Goal: Complete application form: Complete application form

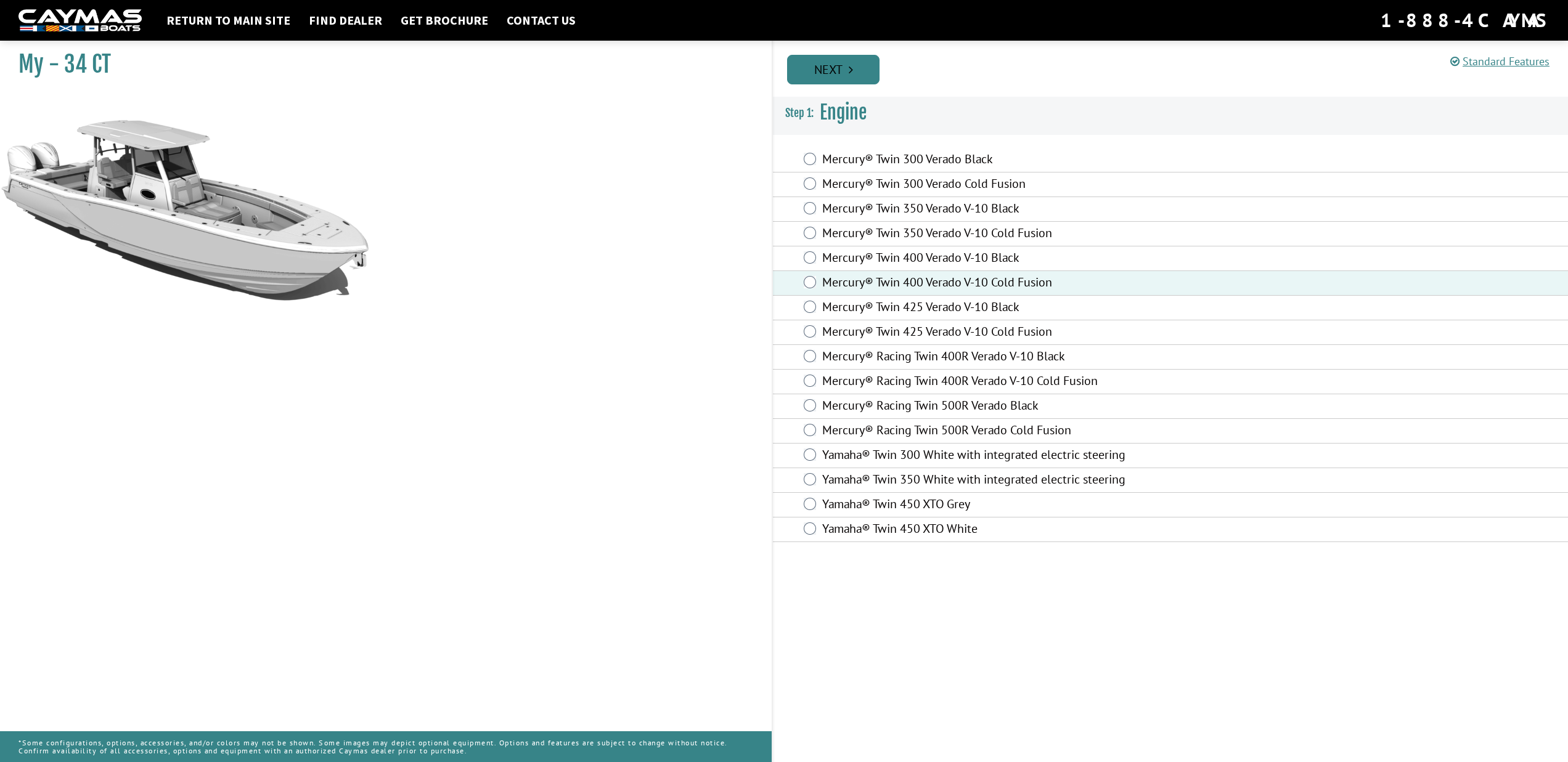
click at [847, 71] on link "Next" at bounding box center [833, 70] width 92 height 30
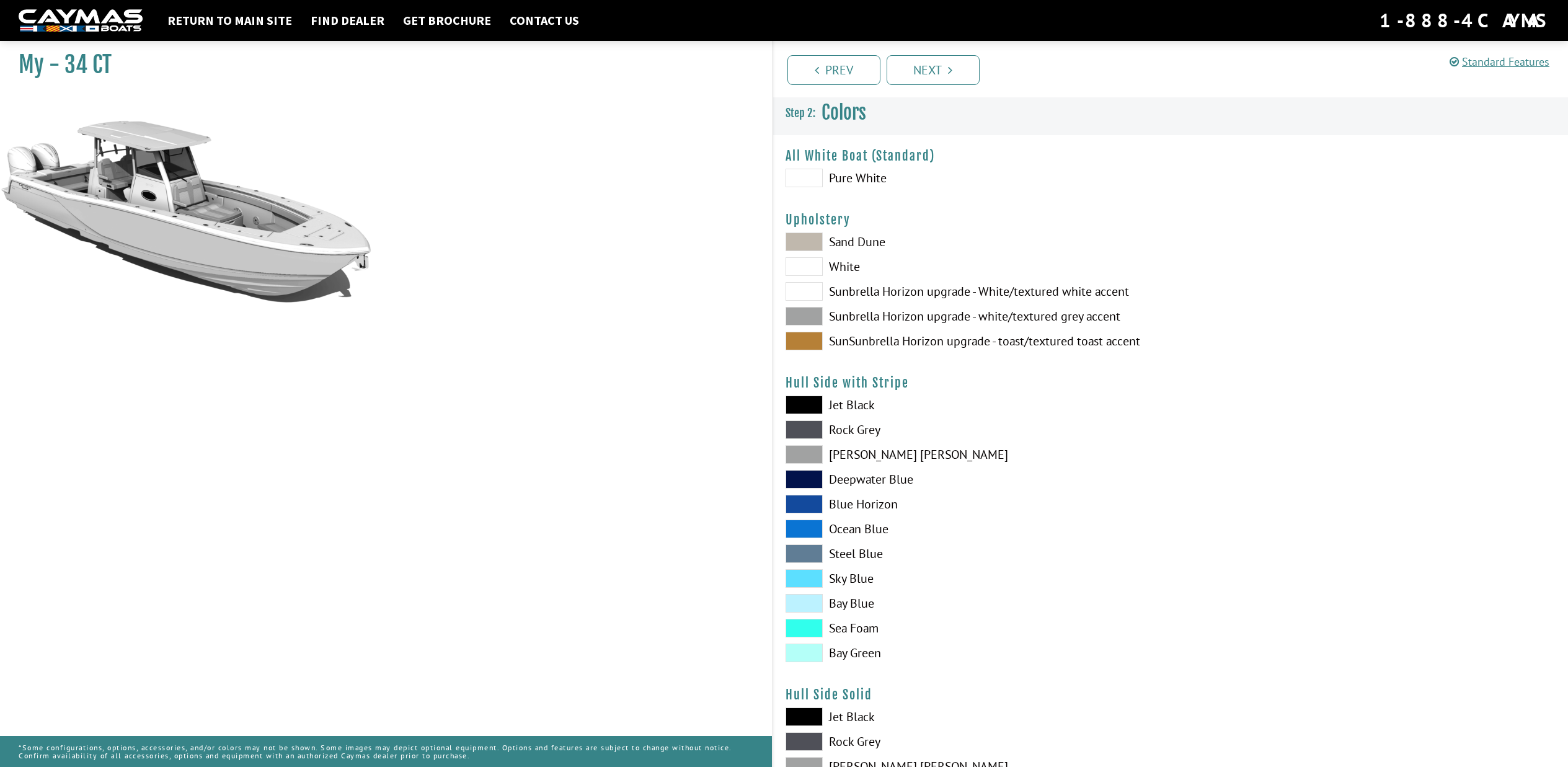
click at [807, 290] on span at bounding box center [804, 291] width 37 height 19
click at [809, 318] on span at bounding box center [804, 316] width 37 height 19
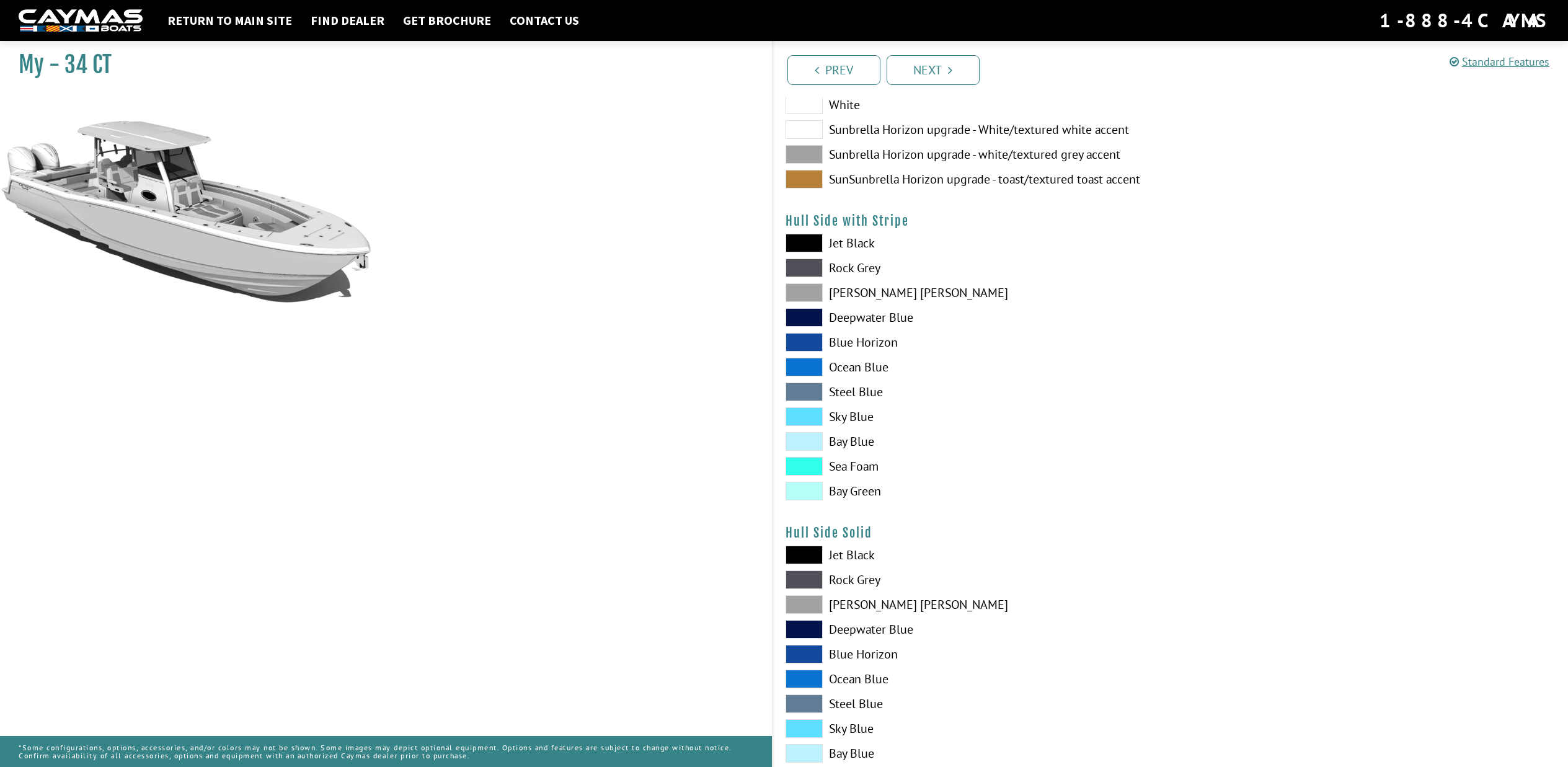
scroll to position [166, 0]
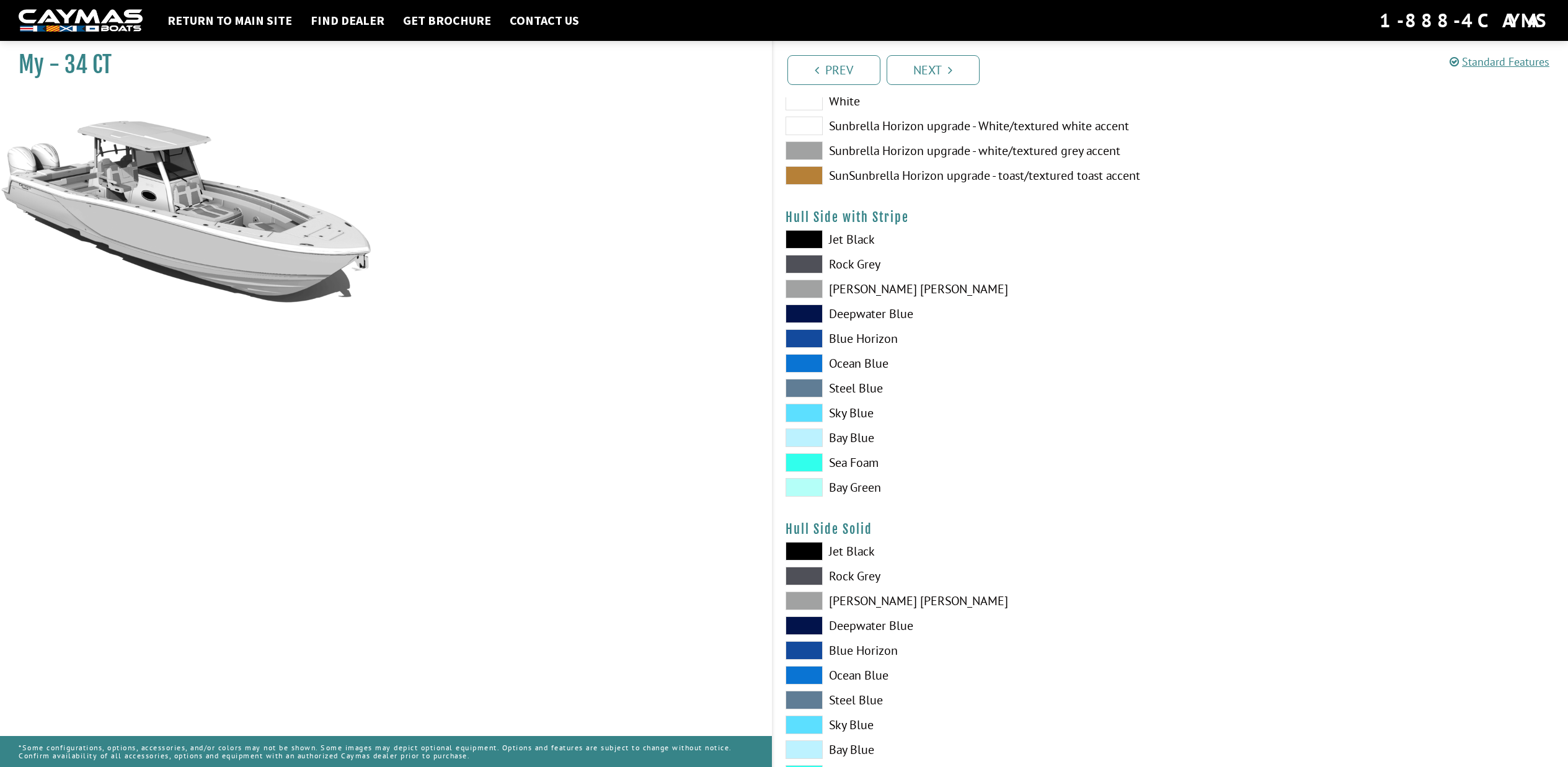
click at [812, 416] on span at bounding box center [804, 413] width 37 height 19
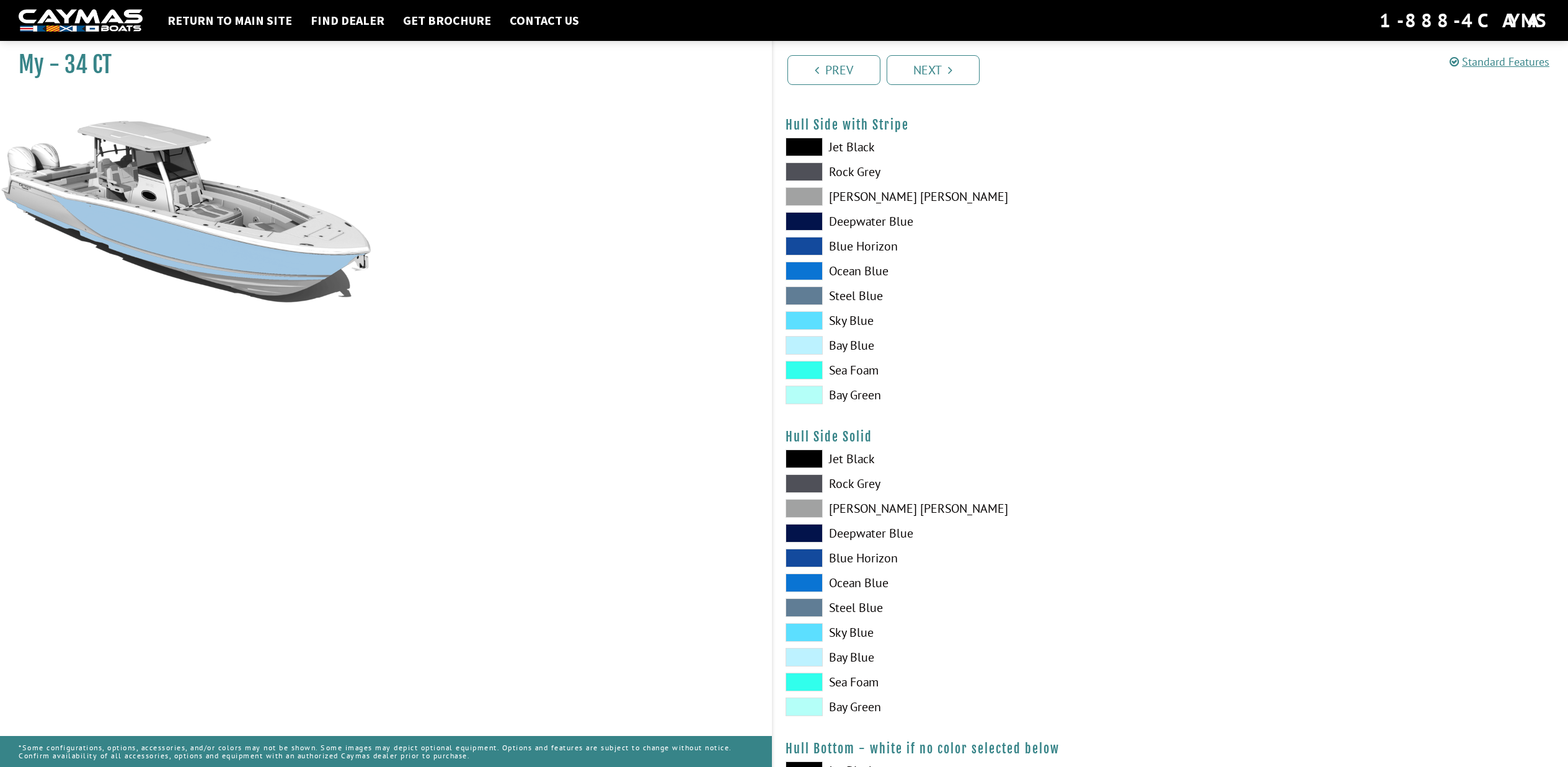
scroll to position [262, 0]
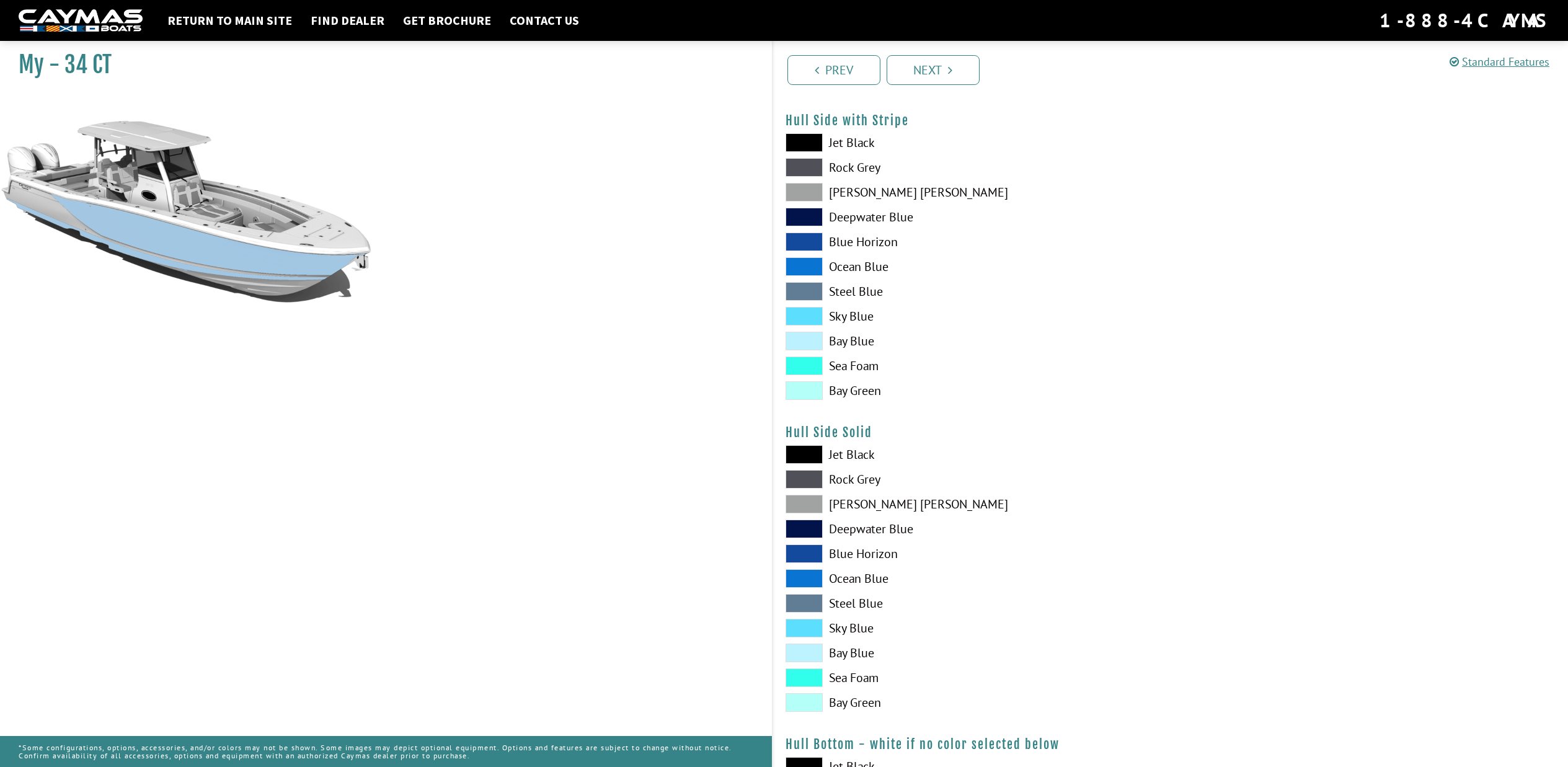
click at [803, 625] on span at bounding box center [804, 628] width 37 height 19
click at [807, 318] on span at bounding box center [804, 316] width 37 height 19
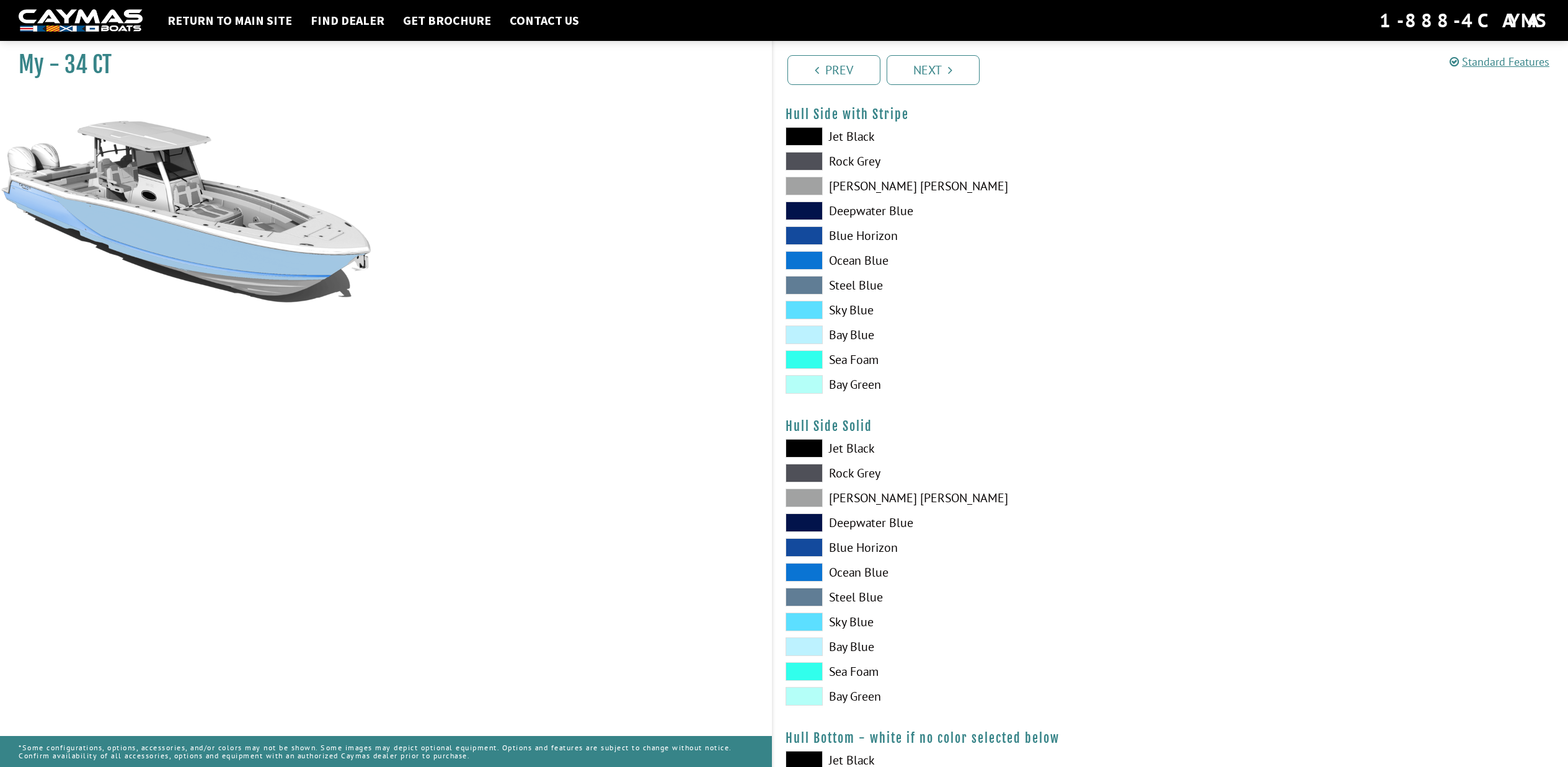
scroll to position [270, 0]
click at [803, 643] on span at bounding box center [804, 645] width 37 height 19
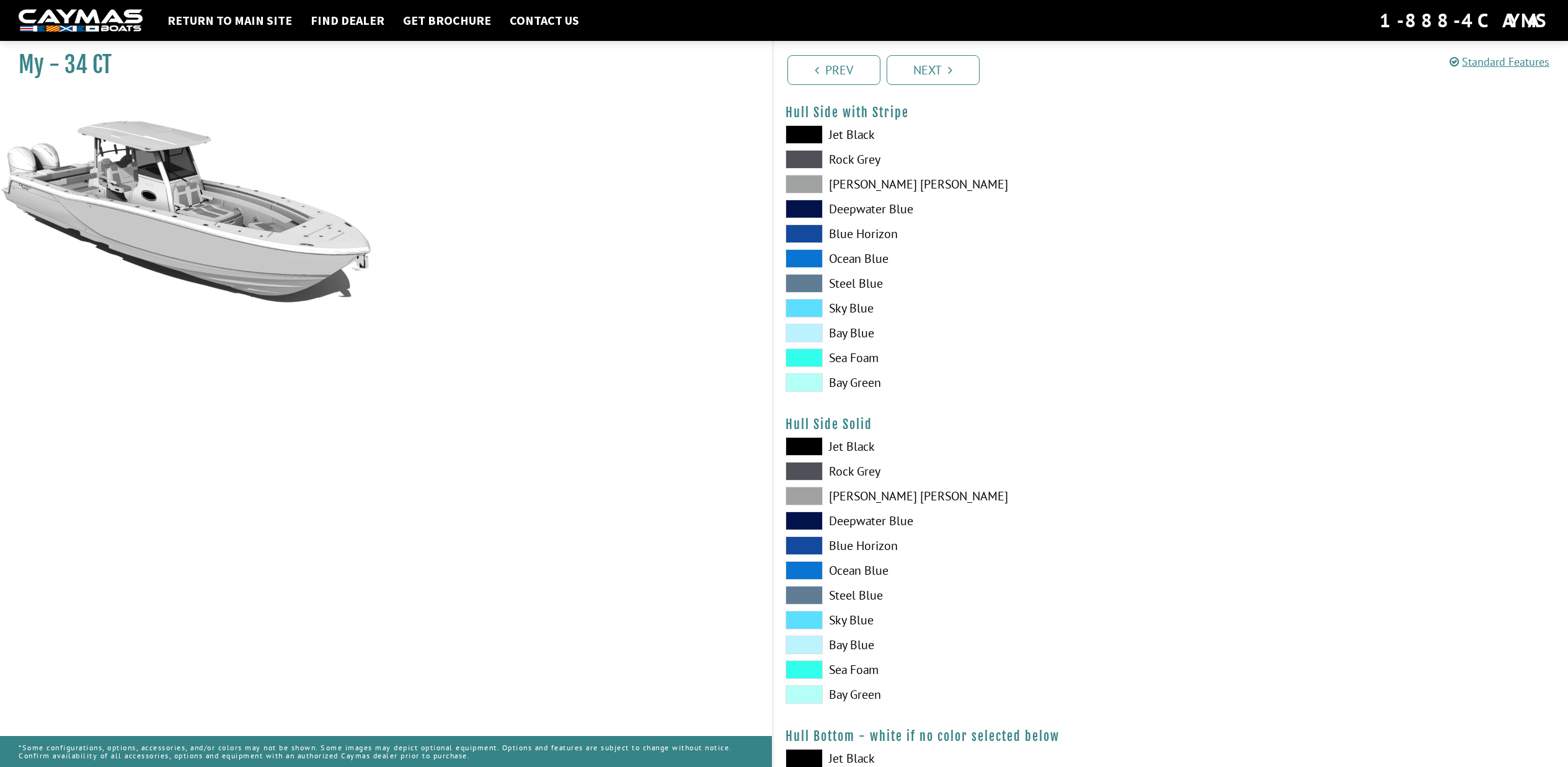
click at [811, 496] on span at bounding box center [804, 496] width 37 height 19
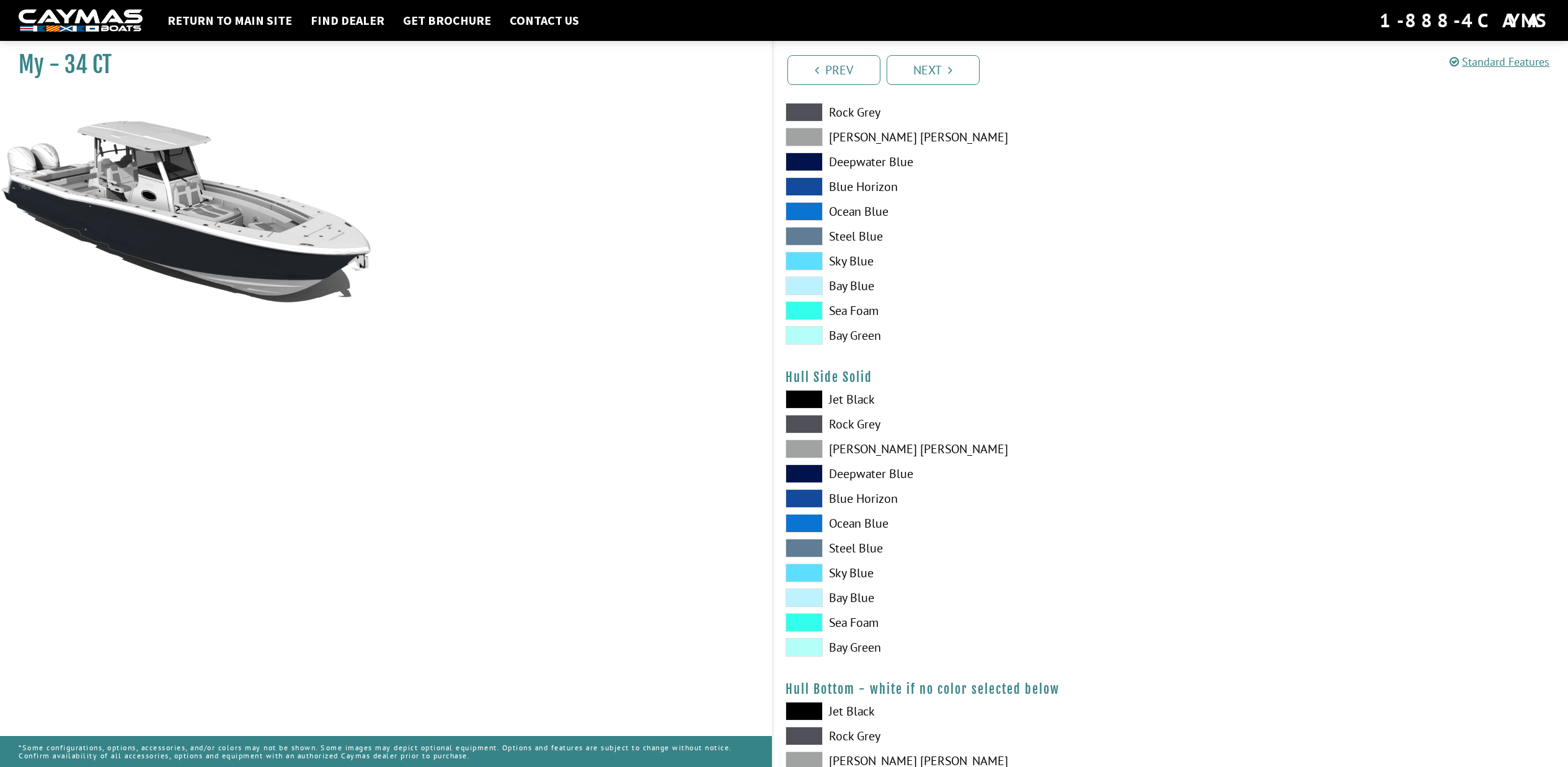
scroll to position [324, 0]
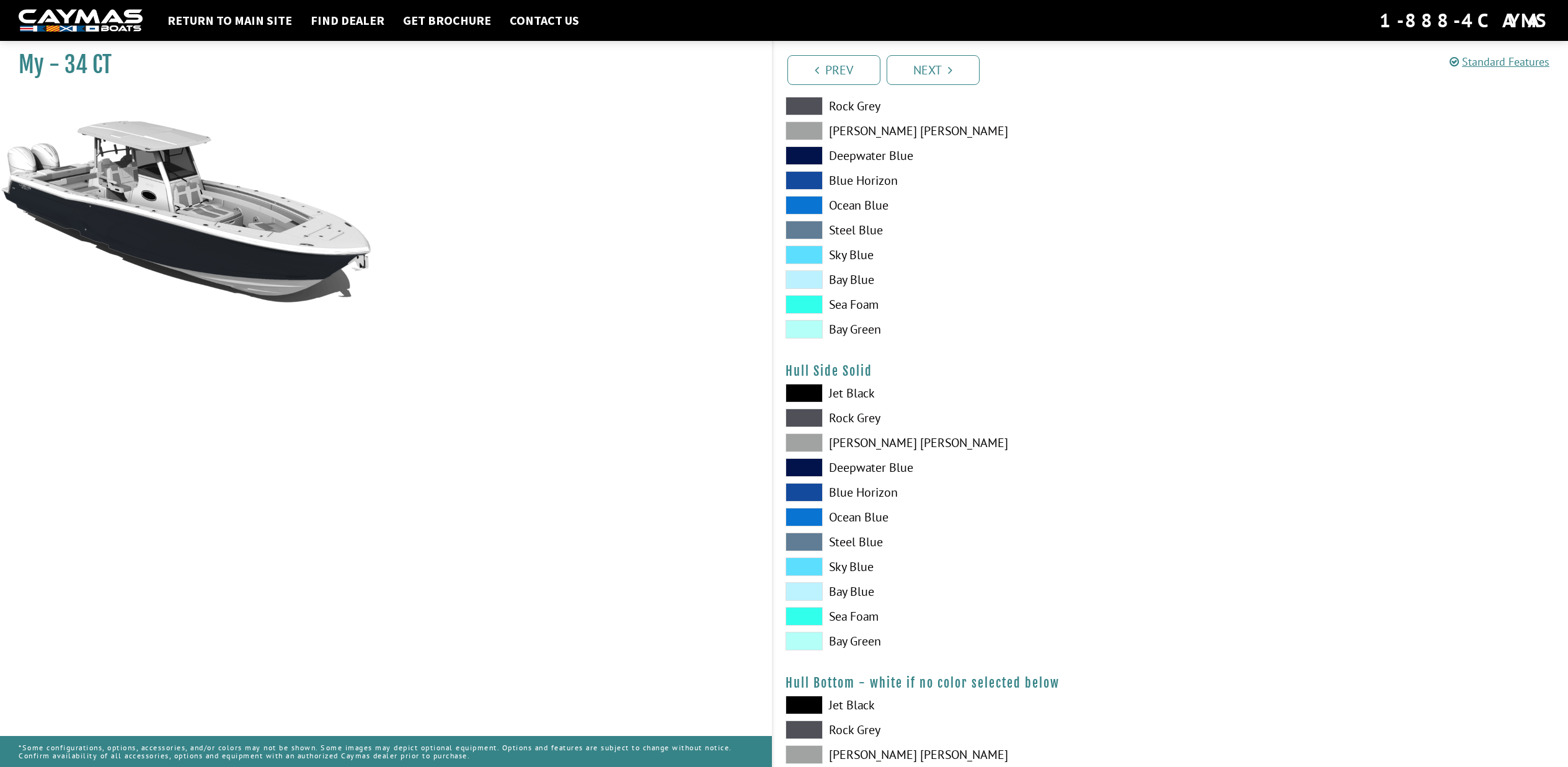
click at [810, 422] on span at bounding box center [804, 418] width 37 height 19
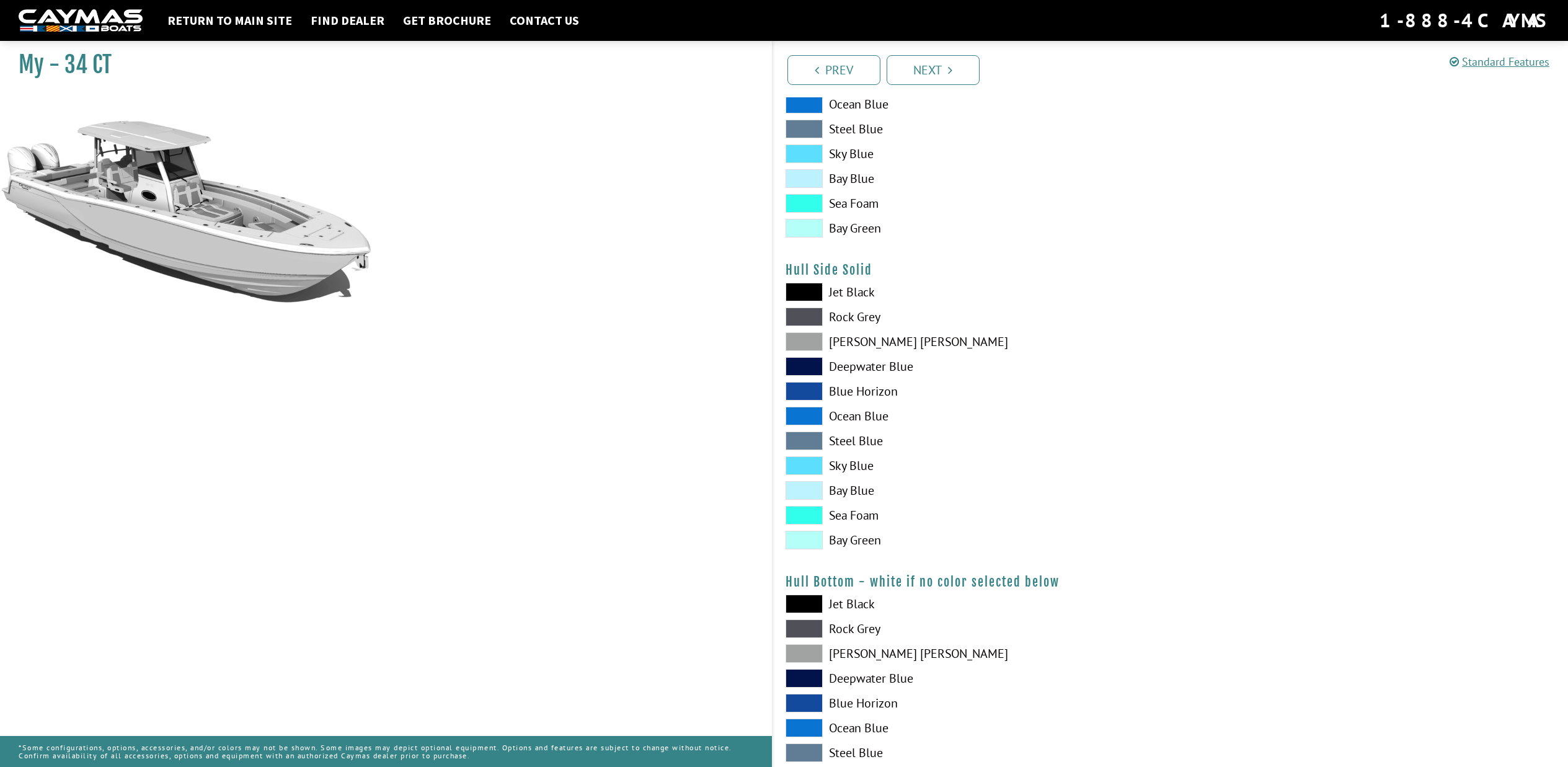
scroll to position [453, 0]
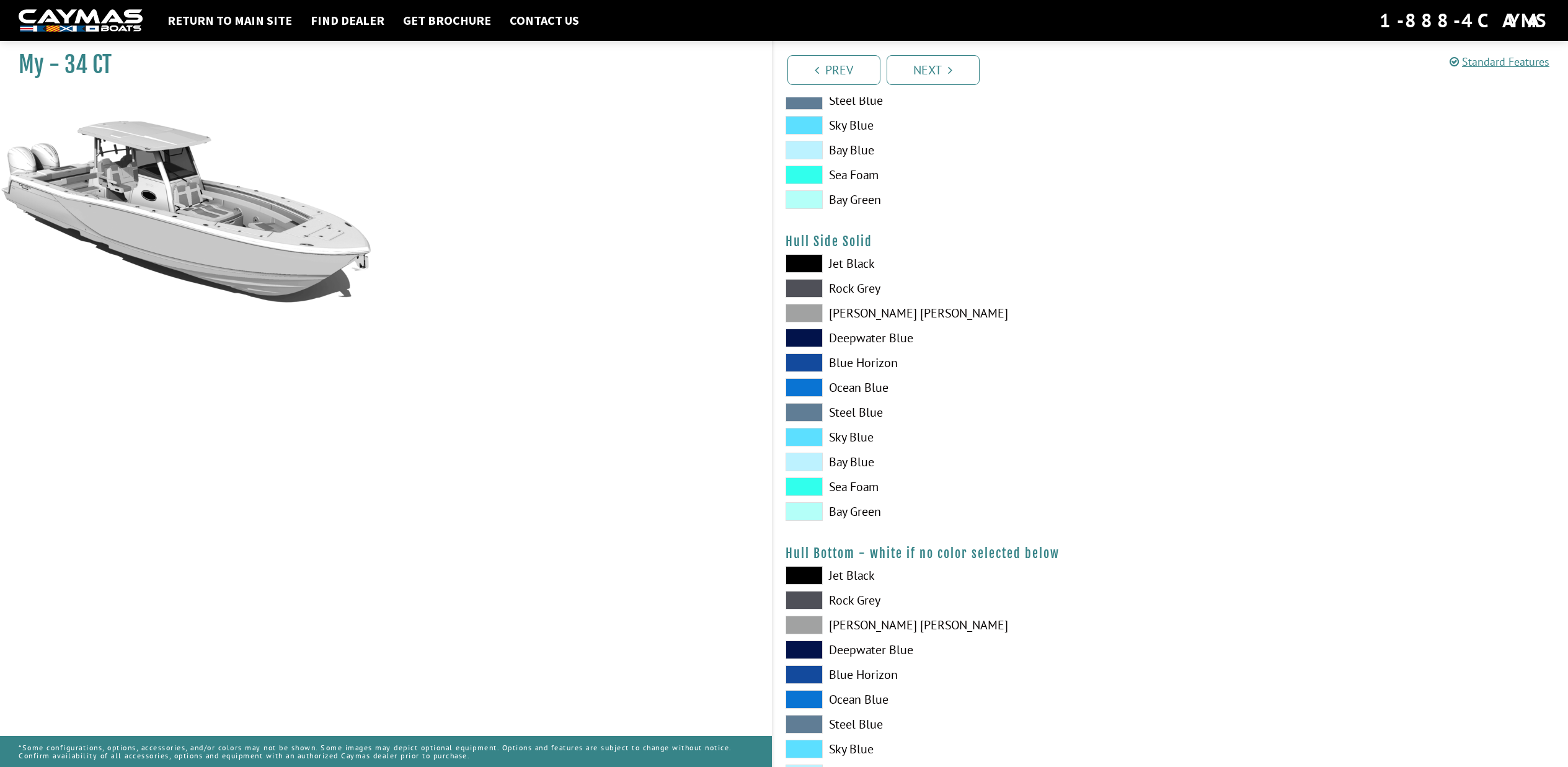
click at [799, 440] on span at bounding box center [804, 437] width 37 height 19
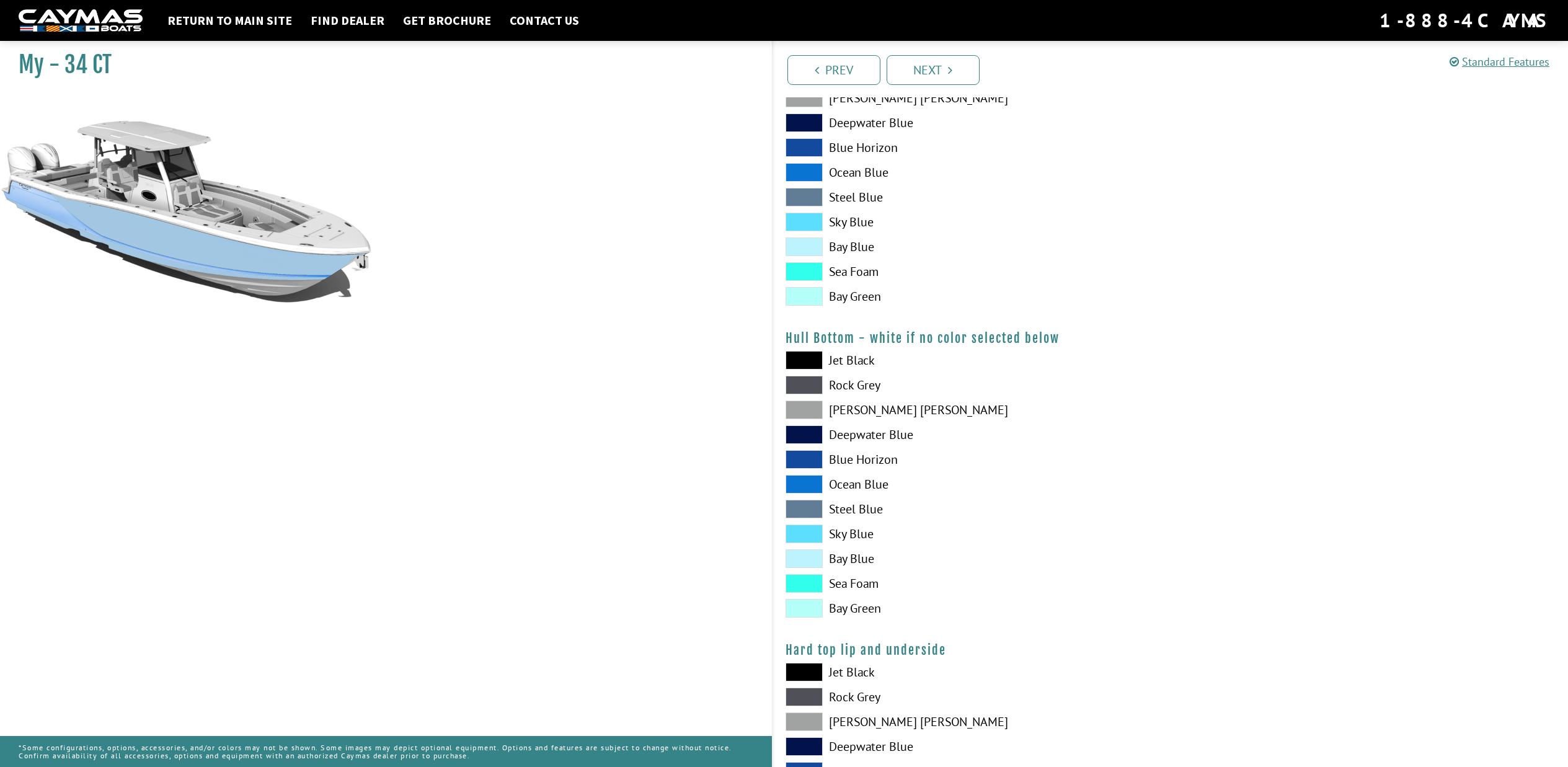
scroll to position [671, 0]
click at [802, 535] on span at bounding box center [804, 531] width 37 height 19
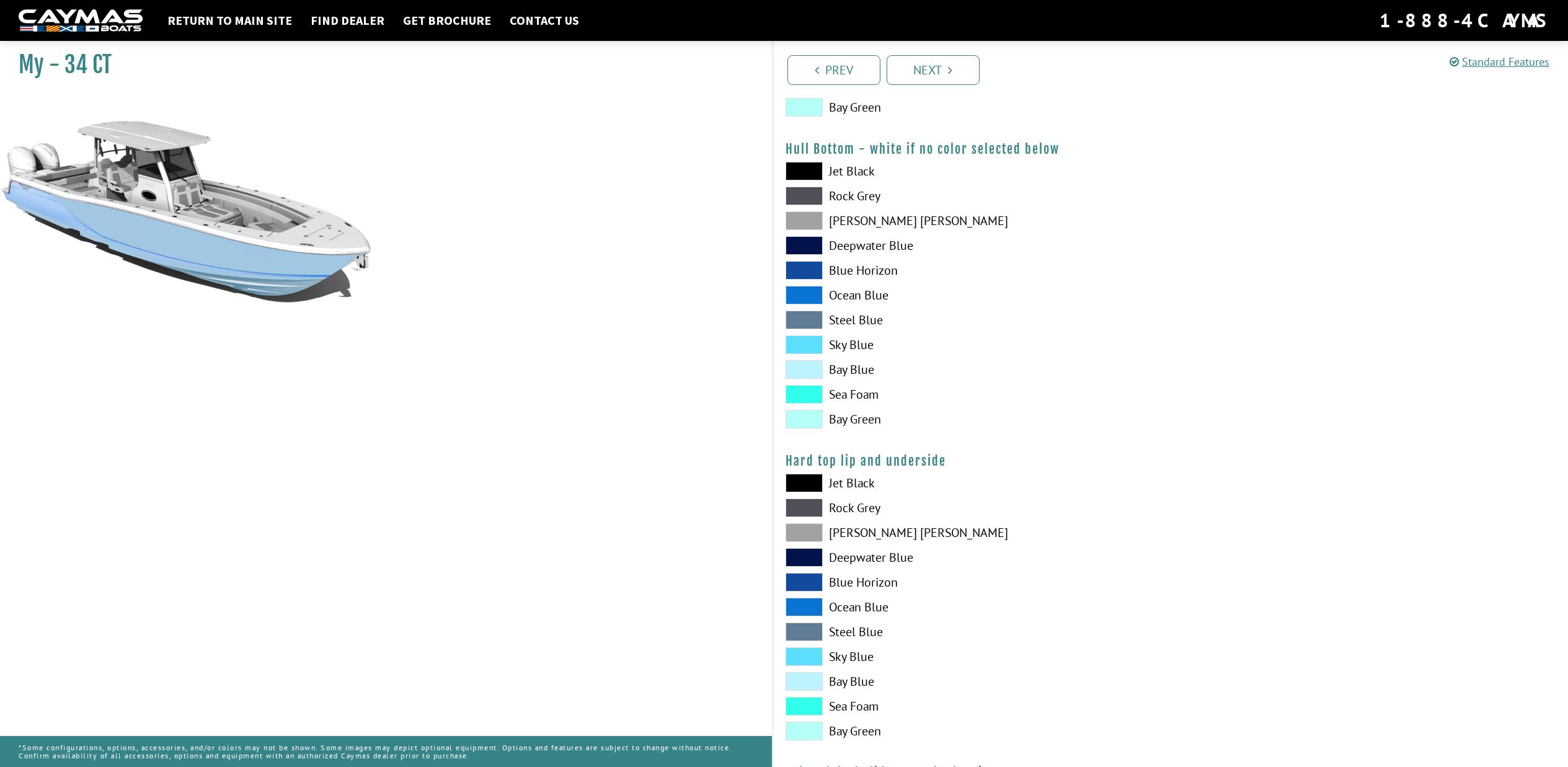
scroll to position [858, 0]
click at [798, 656] on span at bounding box center [804, 656] width 37 height 19
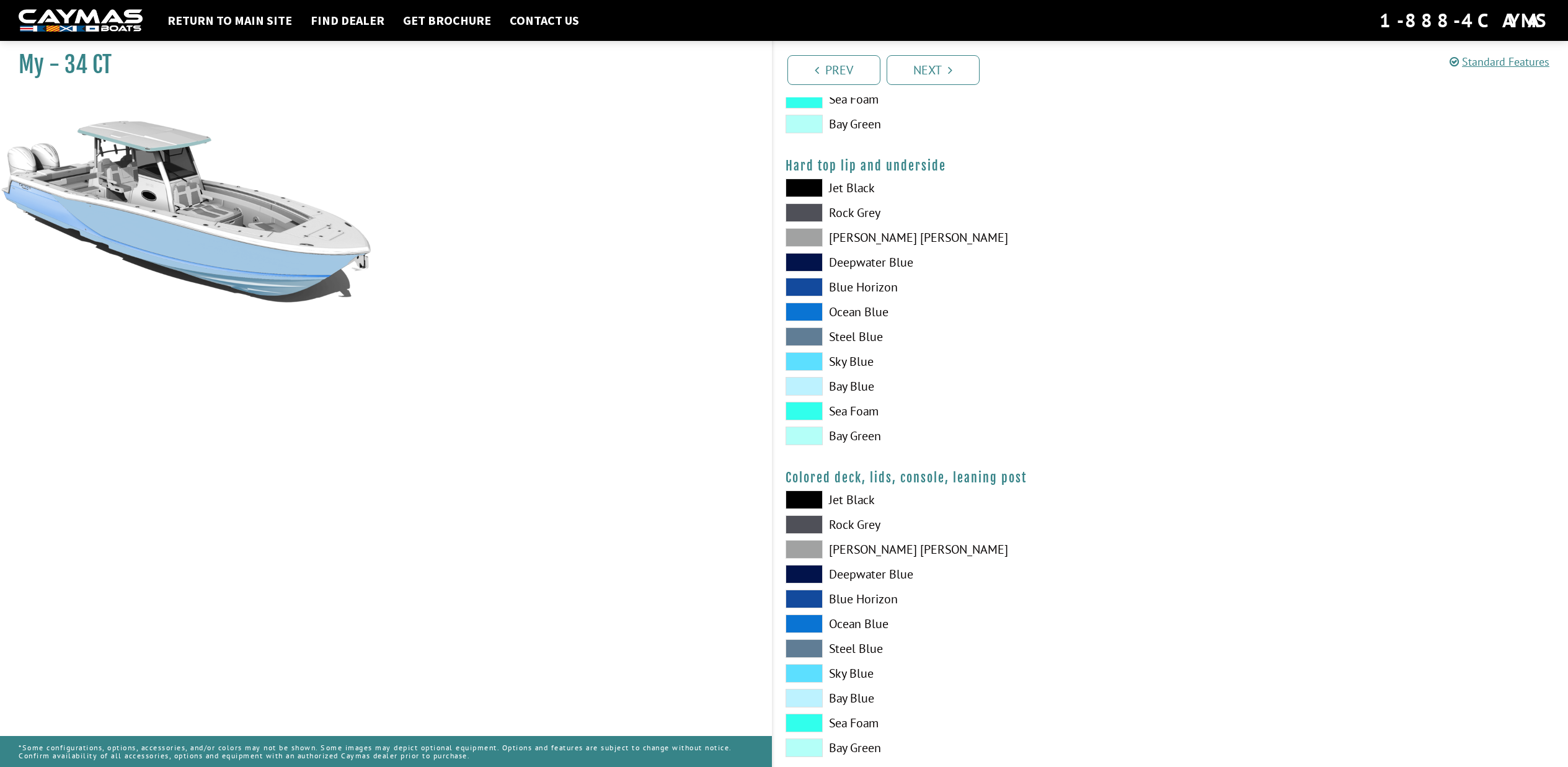
scroll to position [1177, 0]
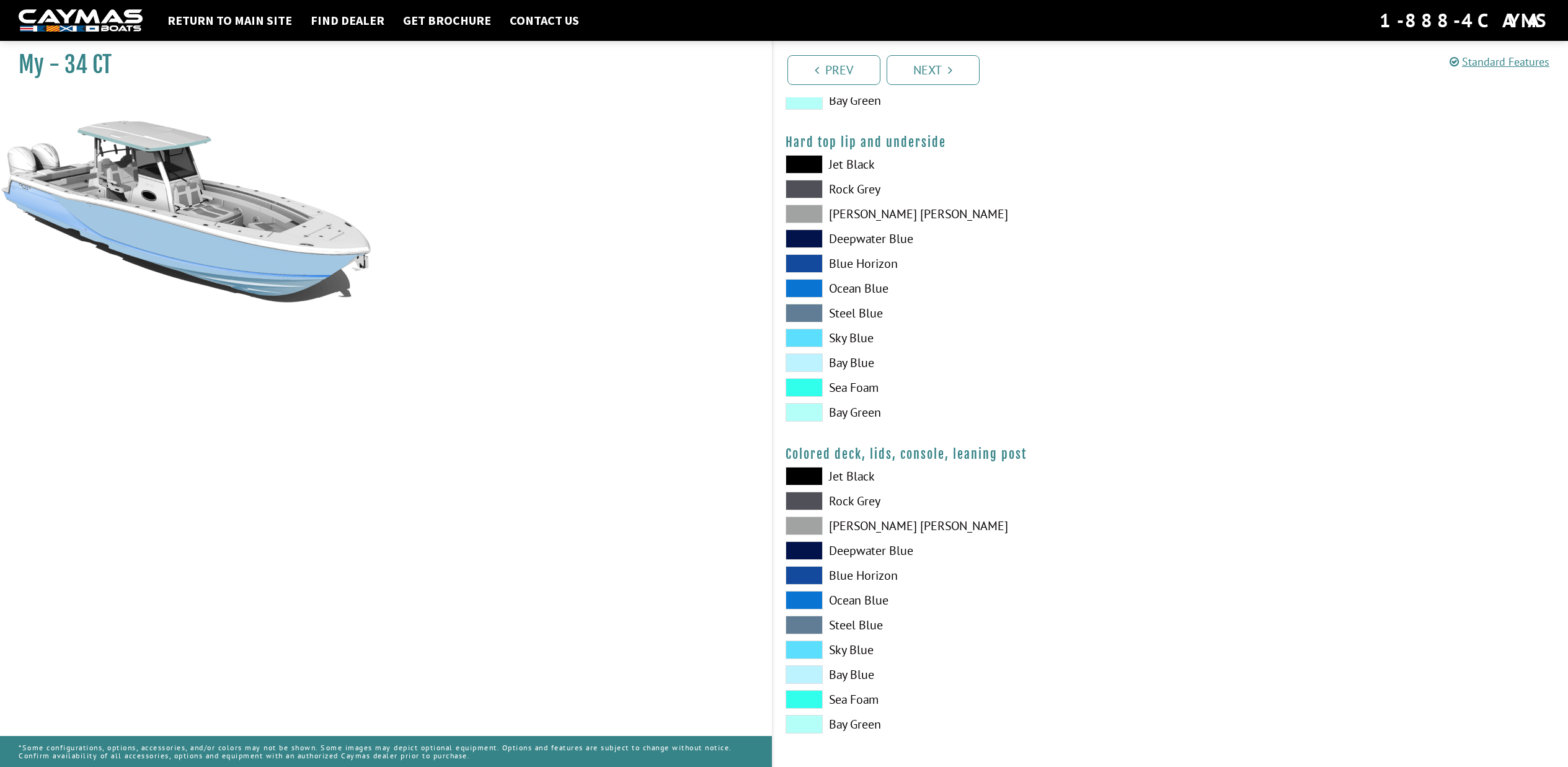
click at [797, 651] on span at bounding box center [804, 649] width 37 height 19
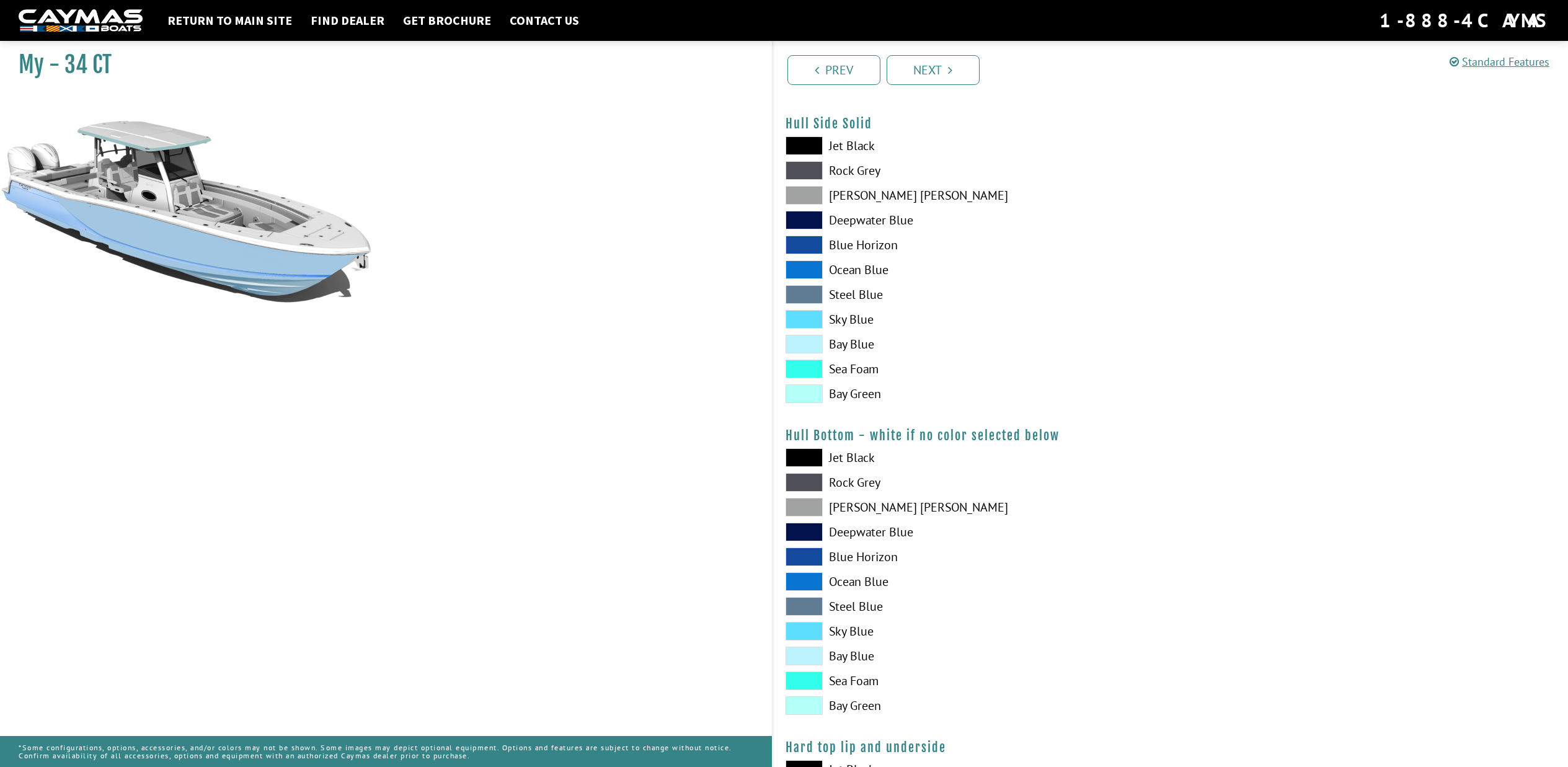
scroll to position [568, 0]
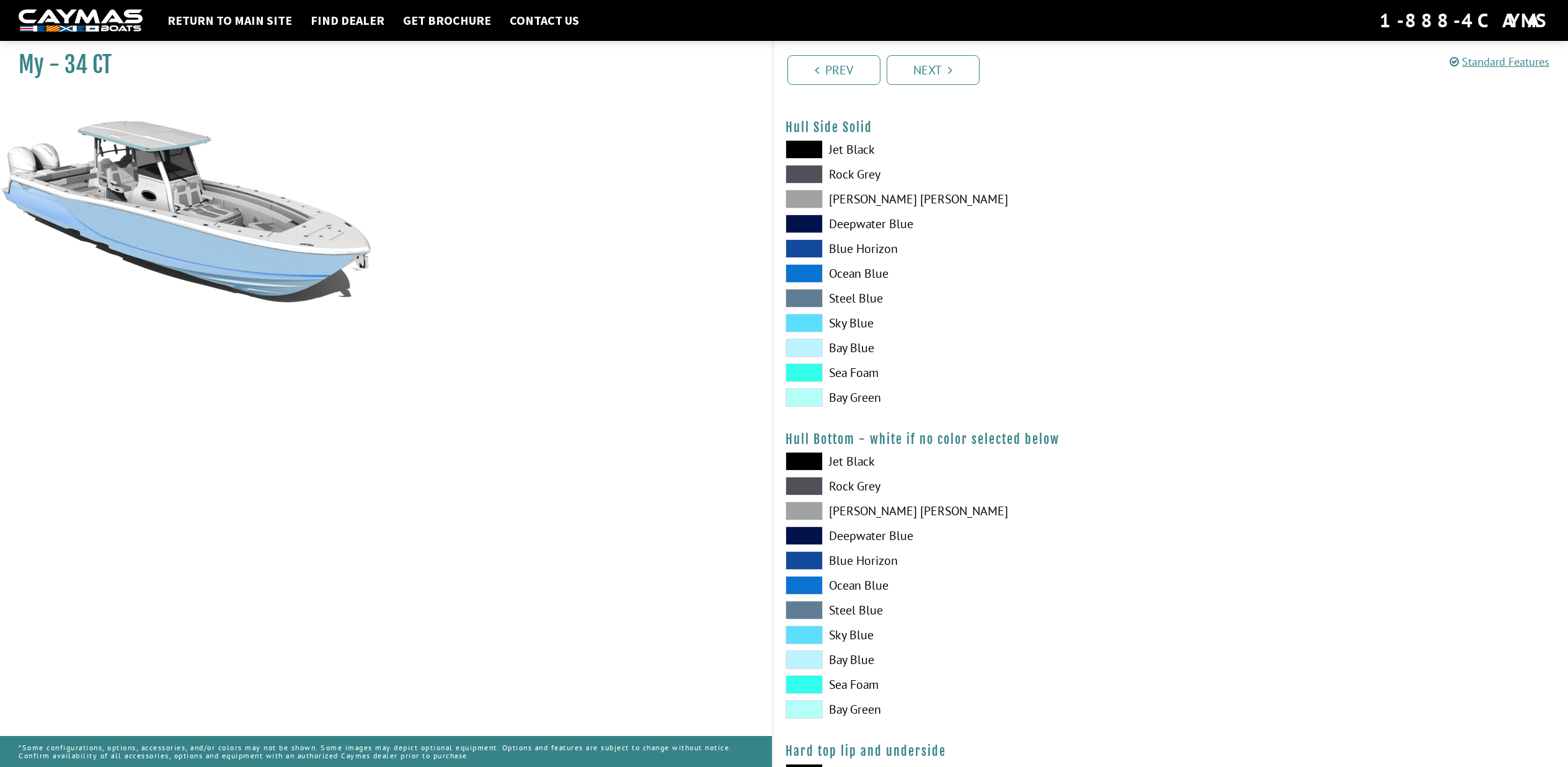
click at [803, 353] on span at bounding box center [804, 348] width 37 height 19
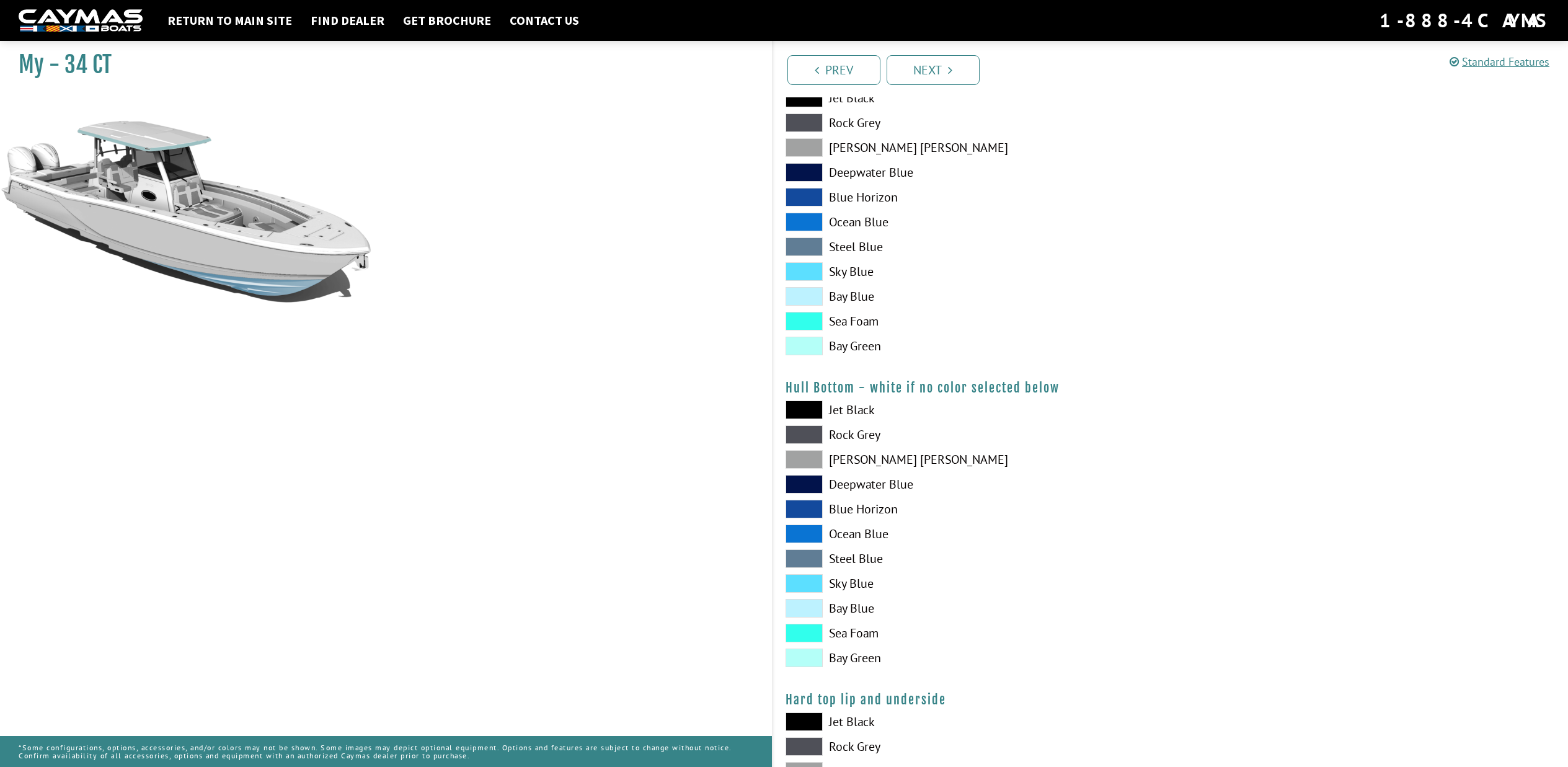
scroll to position [619, 0]
click at [802, 609] on span at bounding box center [804, 607] width 37 height 19
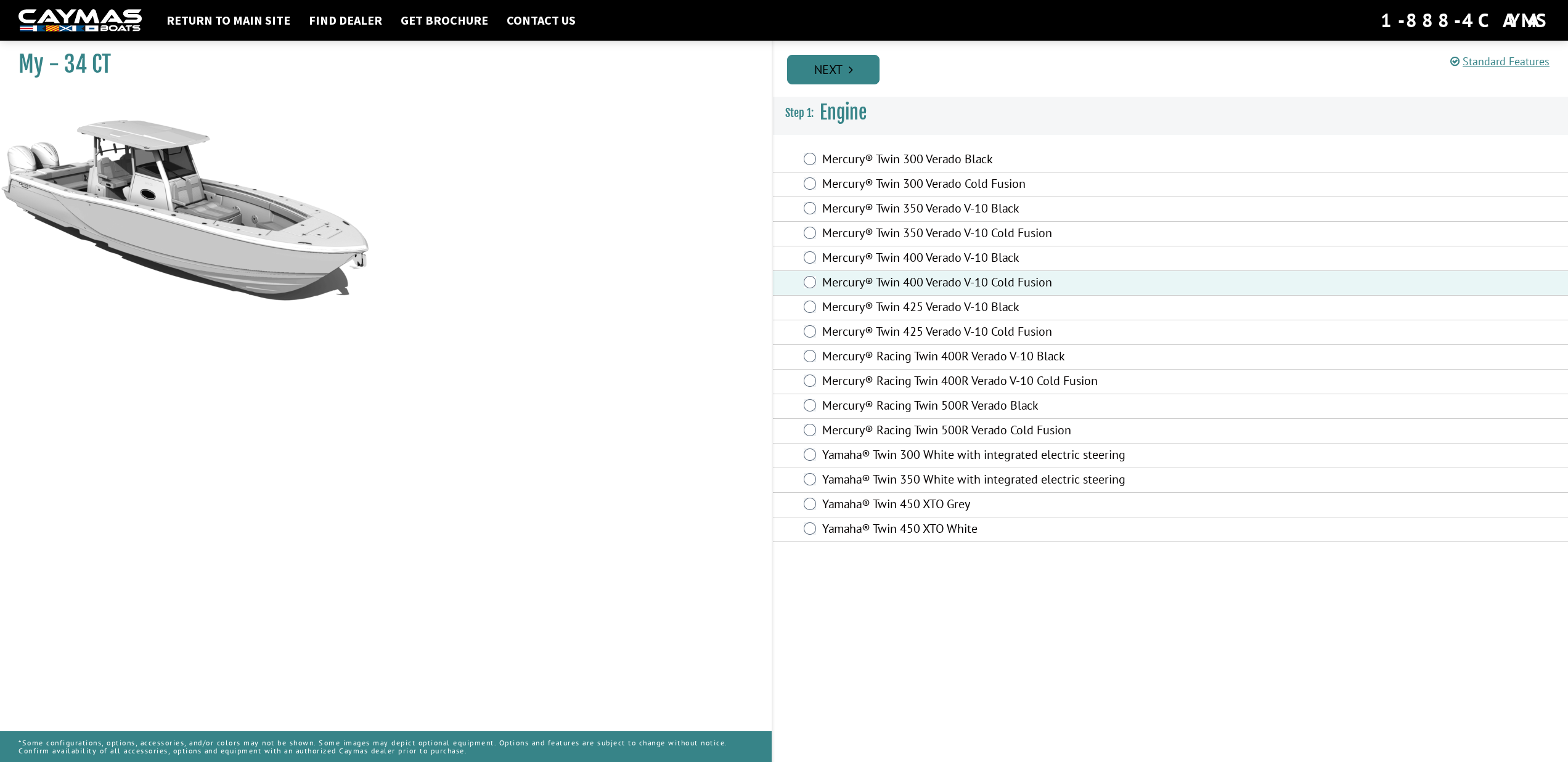
click at [843, 67] on link "Next" at bounding box center [833, 70] width 92 height 30
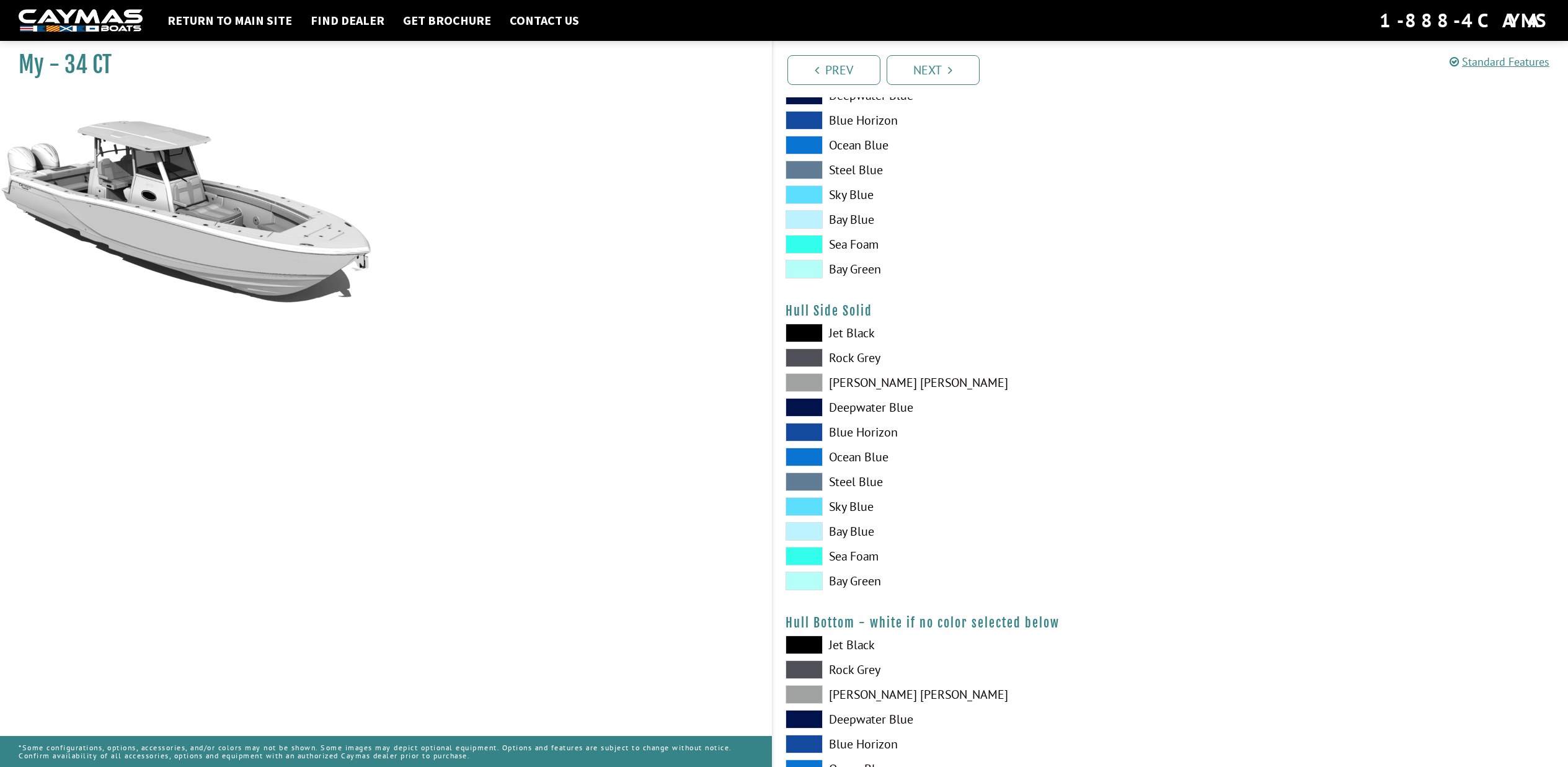
scroll to position [442, 0]
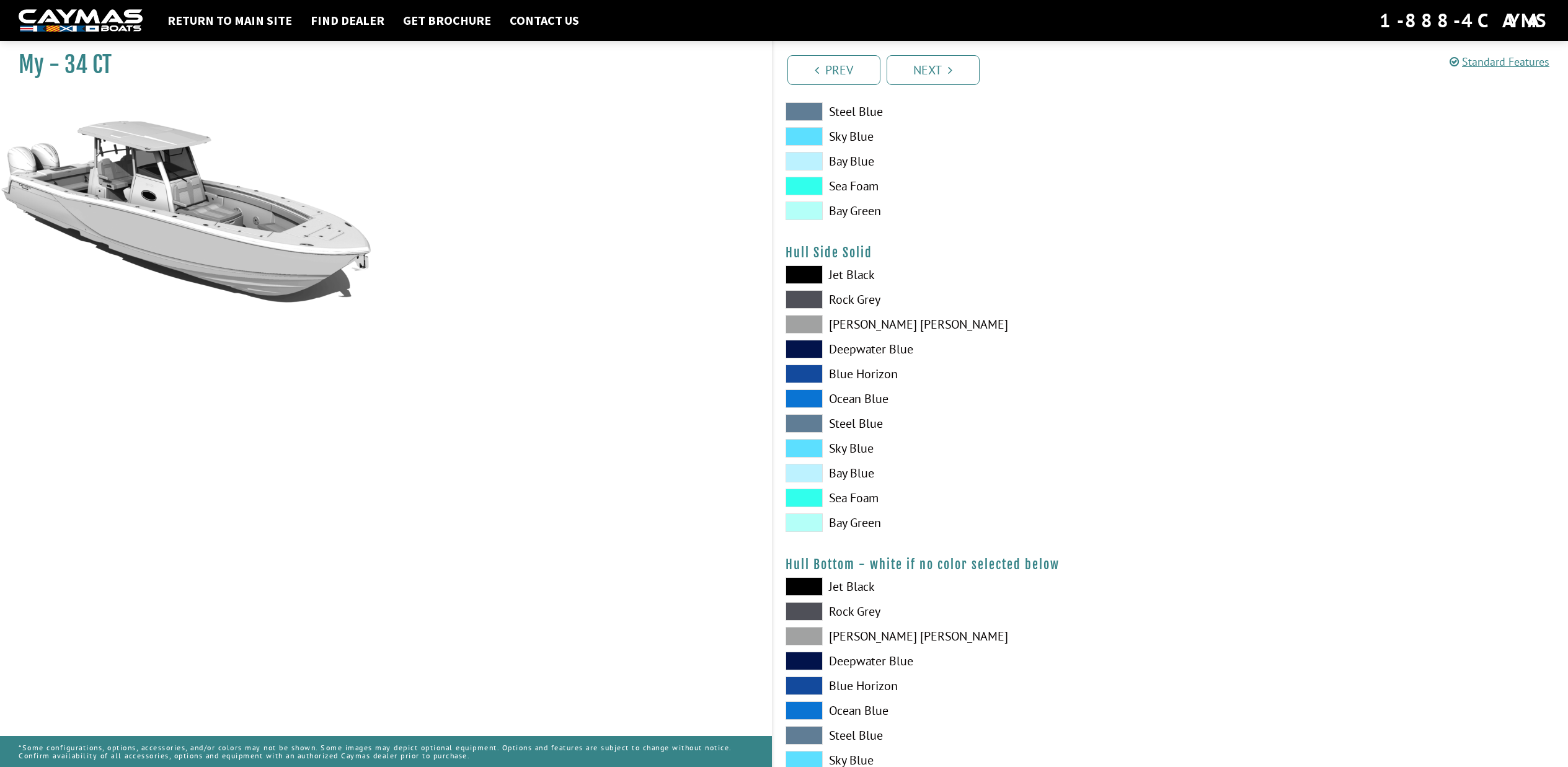
click at [798, 473] on span at bounding box center [804, 473] width 37 height 19
click at [805, 450] on span at bounding box center [804, 448] width 37 height 19
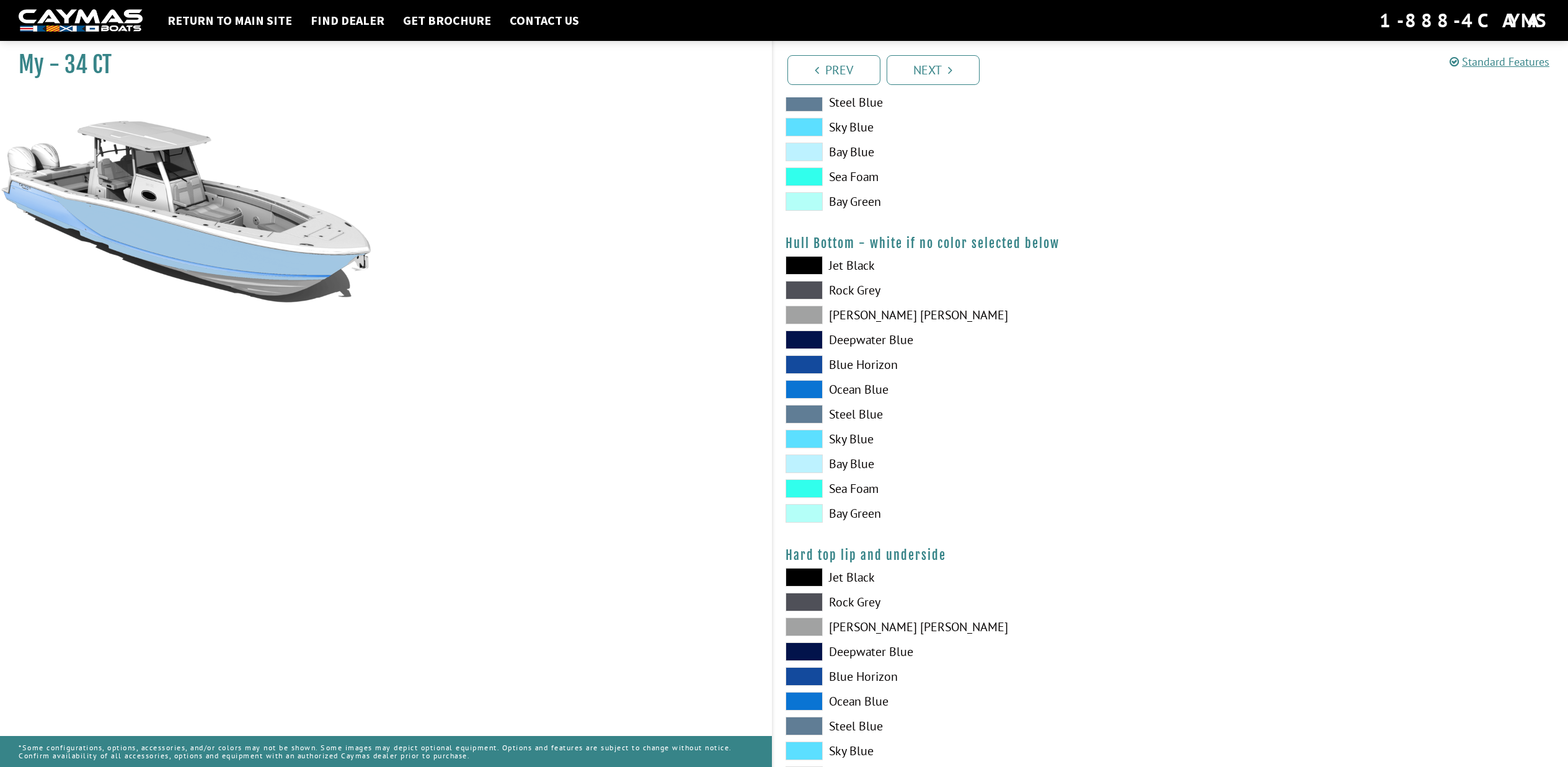
scroll to position [826, 0]
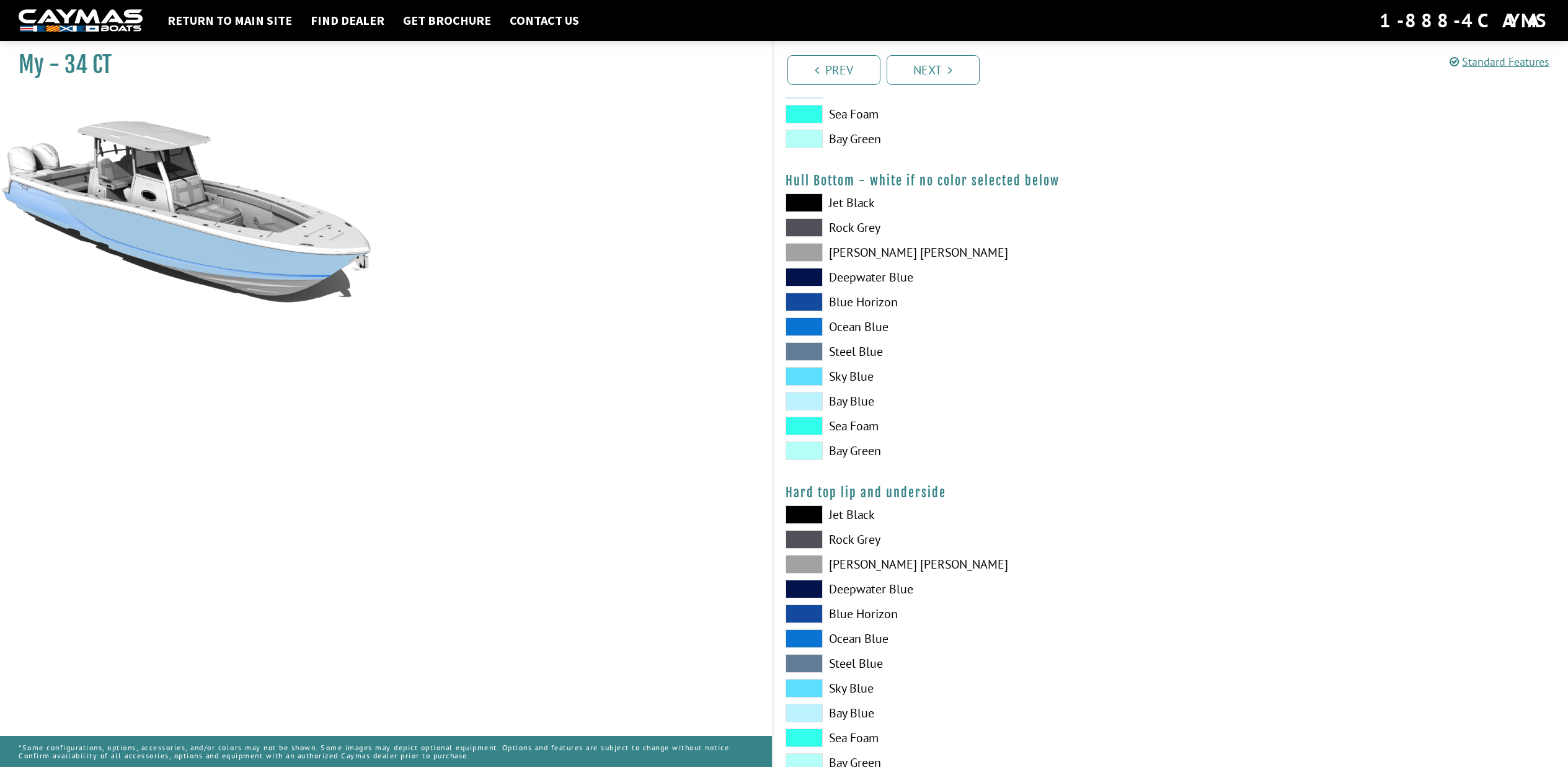
click at [801, 378] on span at bounding box center [804, 376] width 37 height 19
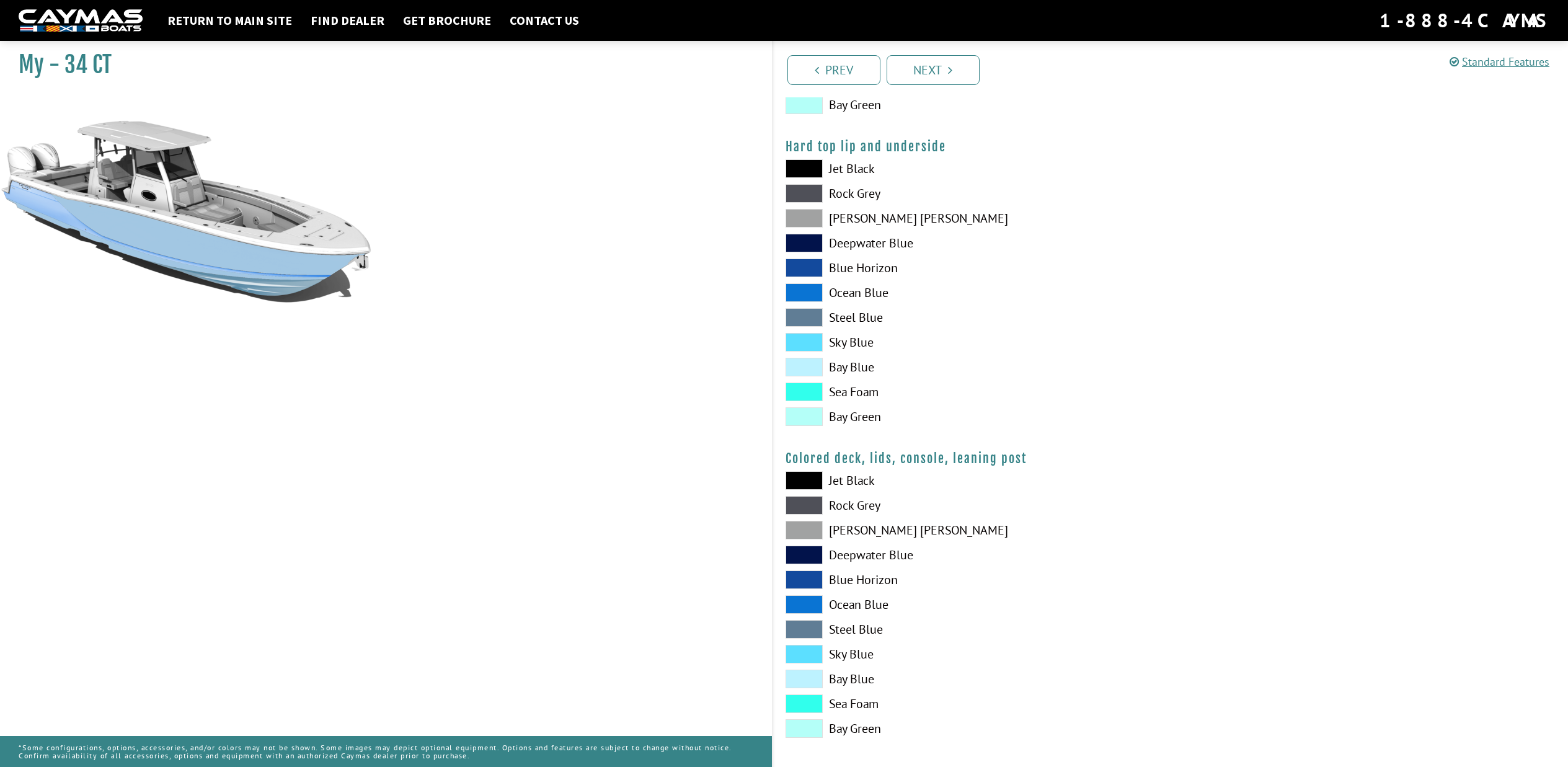
scroll to position [1179, 0]
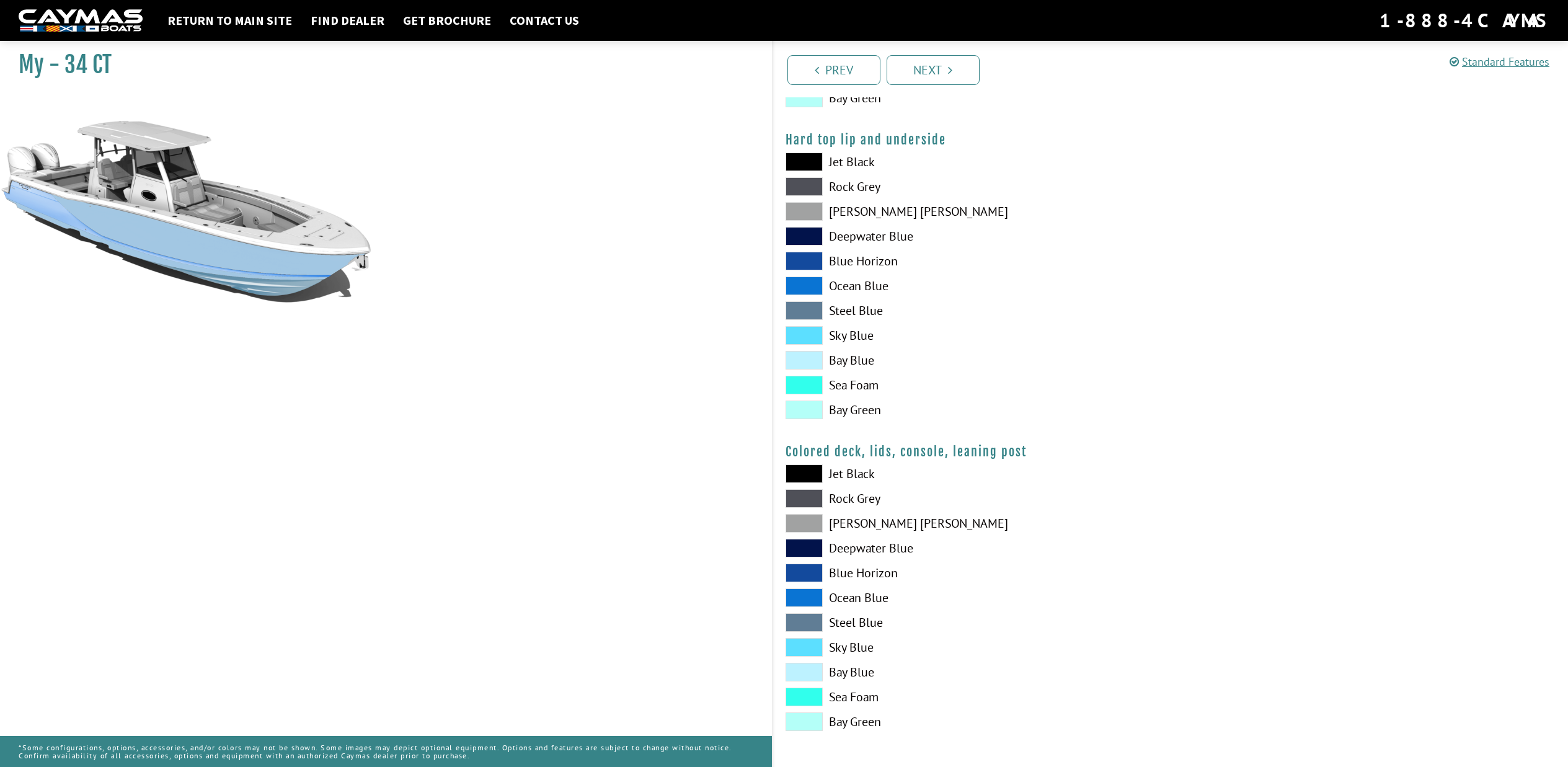
click at [803, 337] on span at bounding box center [804, 335] width 37 height 19
click at [807, 647] on span at bounding box center [804, 647] width 37 height 19
click at [945, 77] on link "Next" at bounding box center [933, 70] width 93 height 30
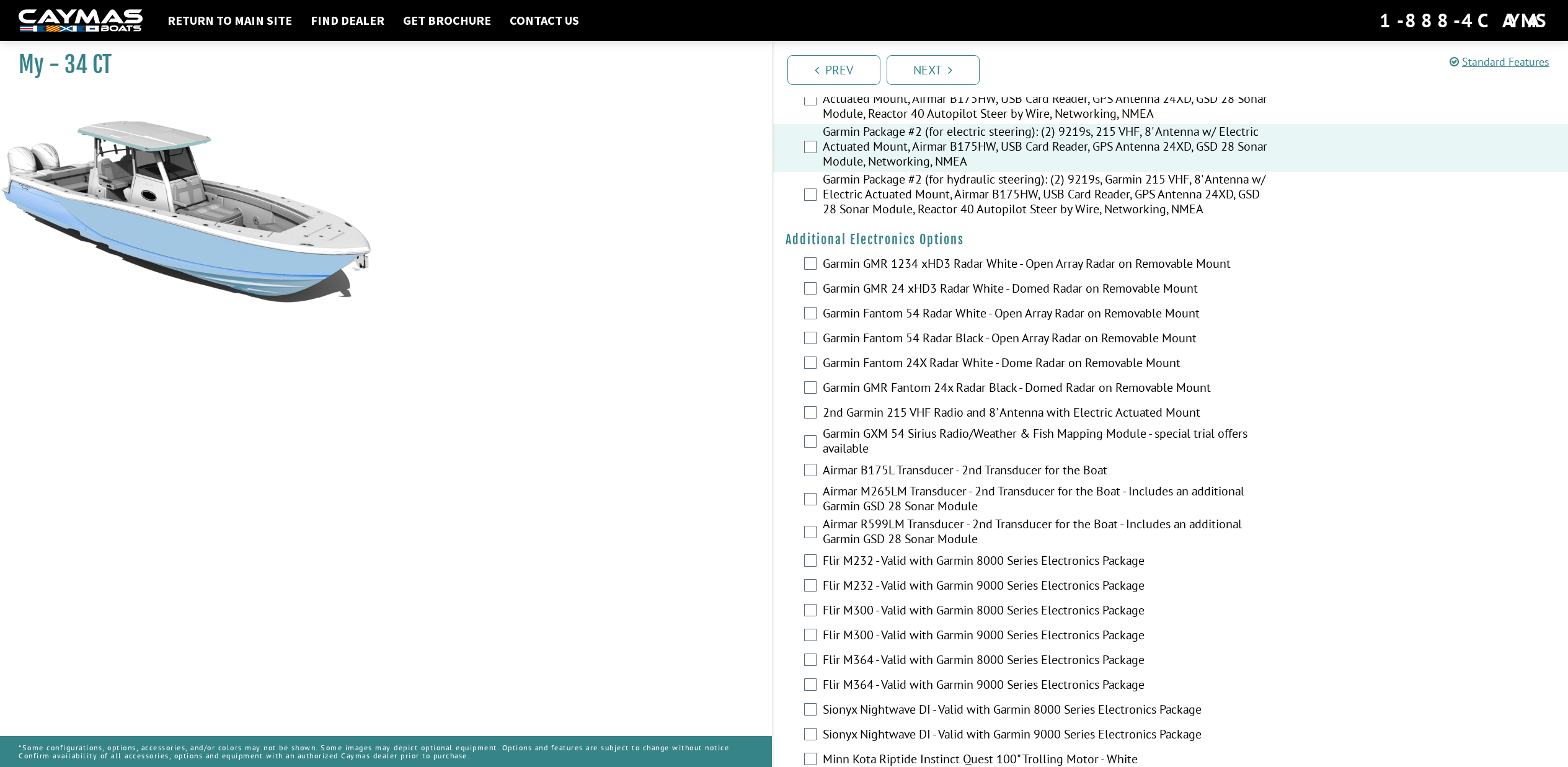
scroll to position [1588, 0]
